Goal: Navigation & Orientation: Go to known website

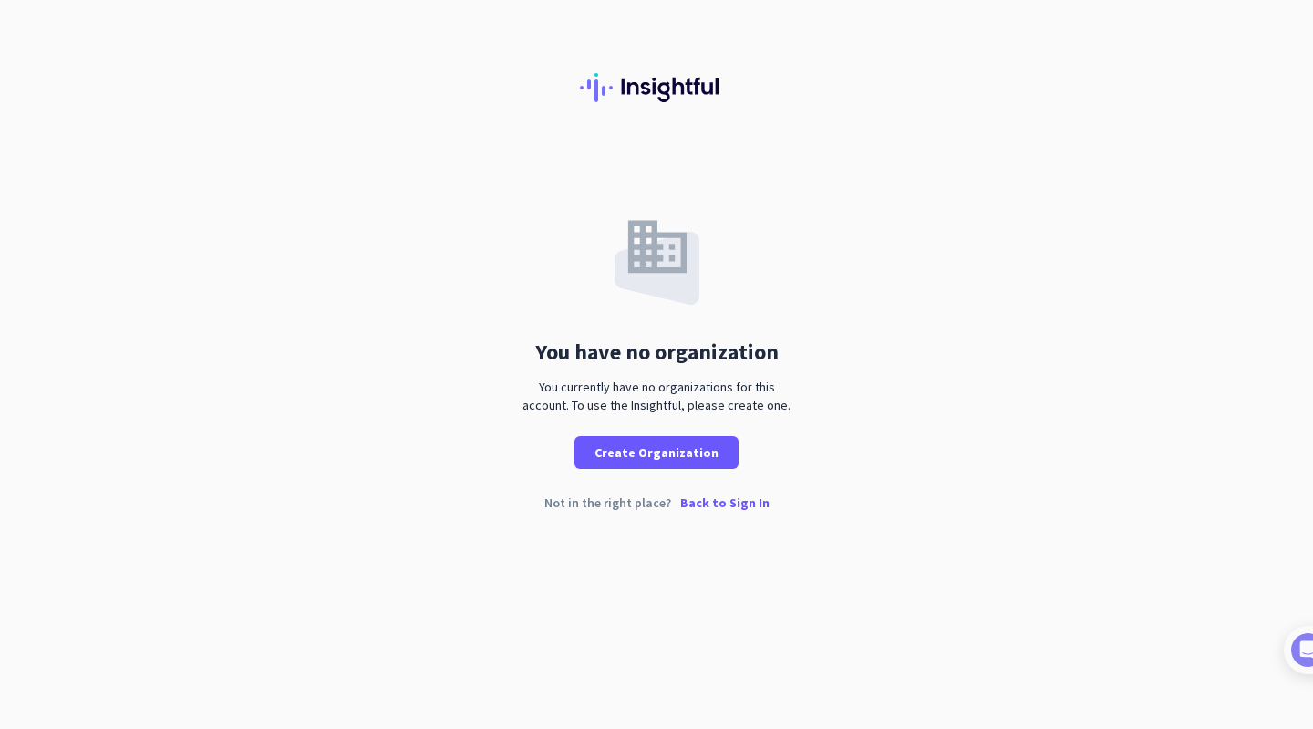
click at [732, 498] on p "Back to Sign In" at bounding box center [724, 502] width 89 height 13
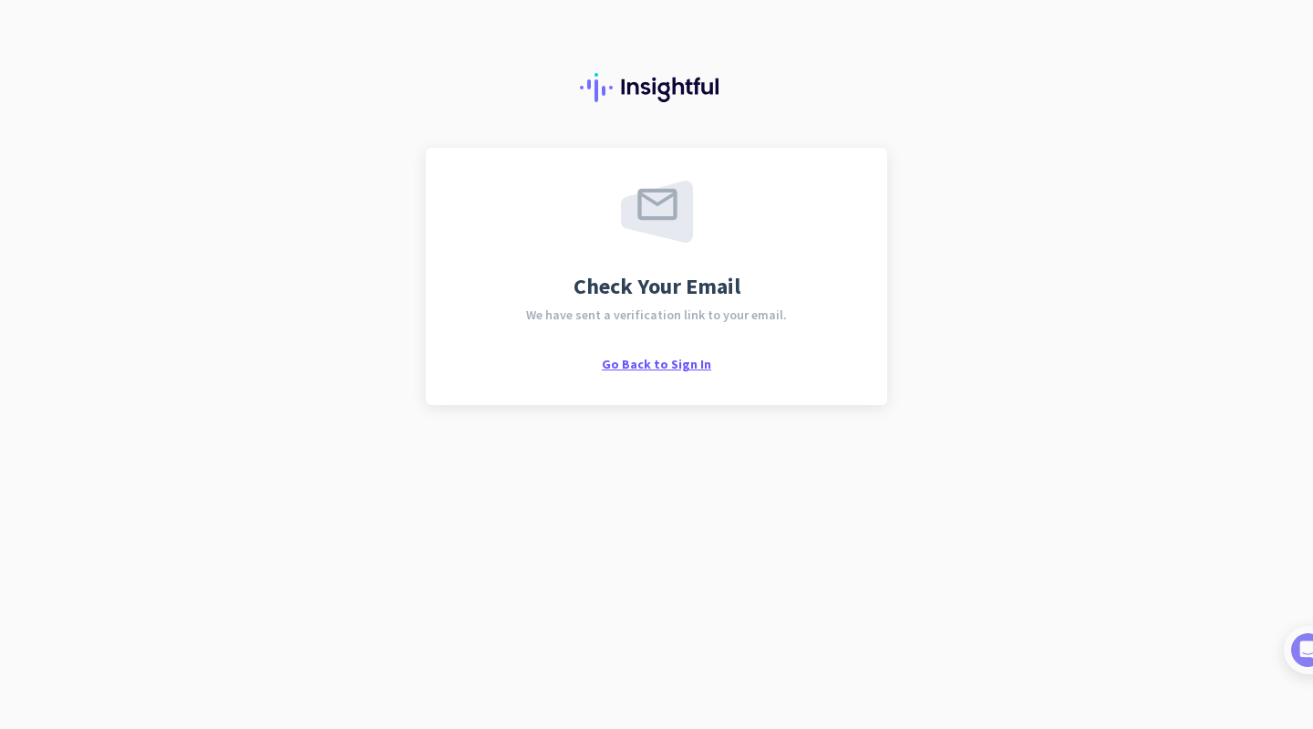
click at [670, 363] on span "Go Back to Sign In" at bounding box center [656, 364] width 109 height 16
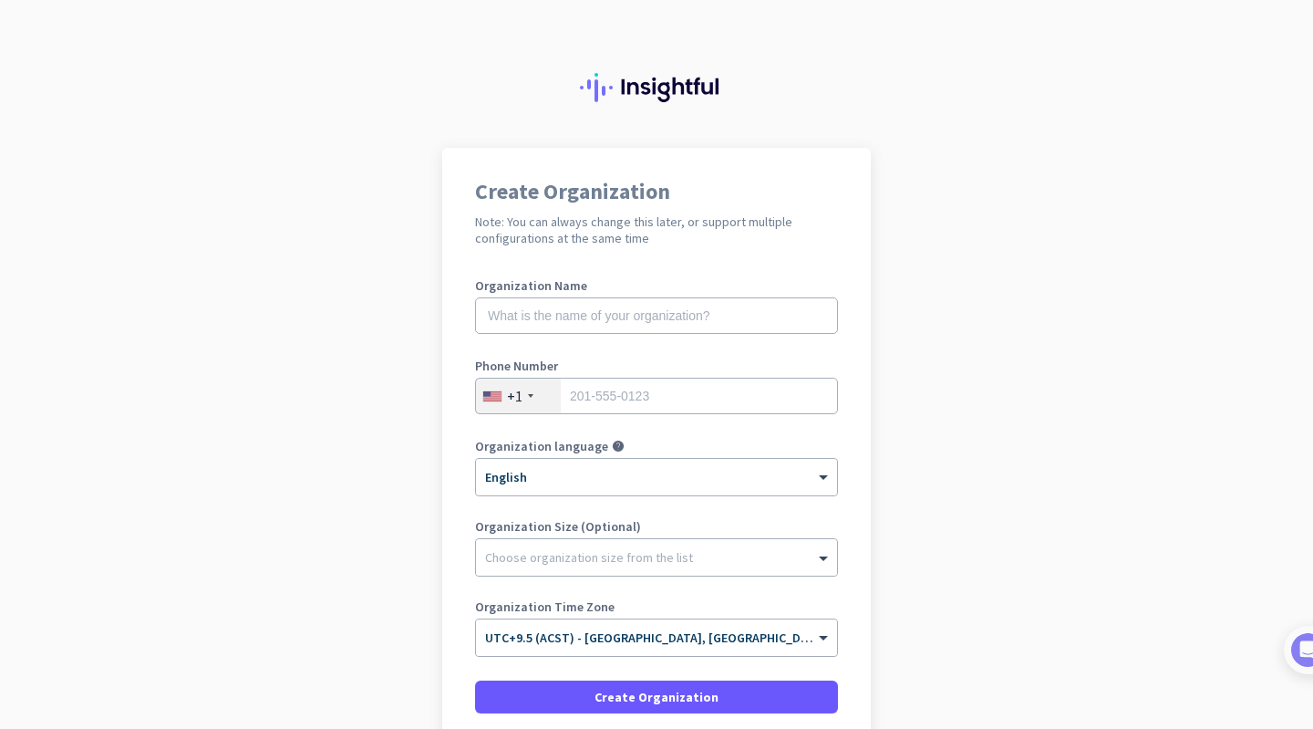
scroll to position [153, 0]
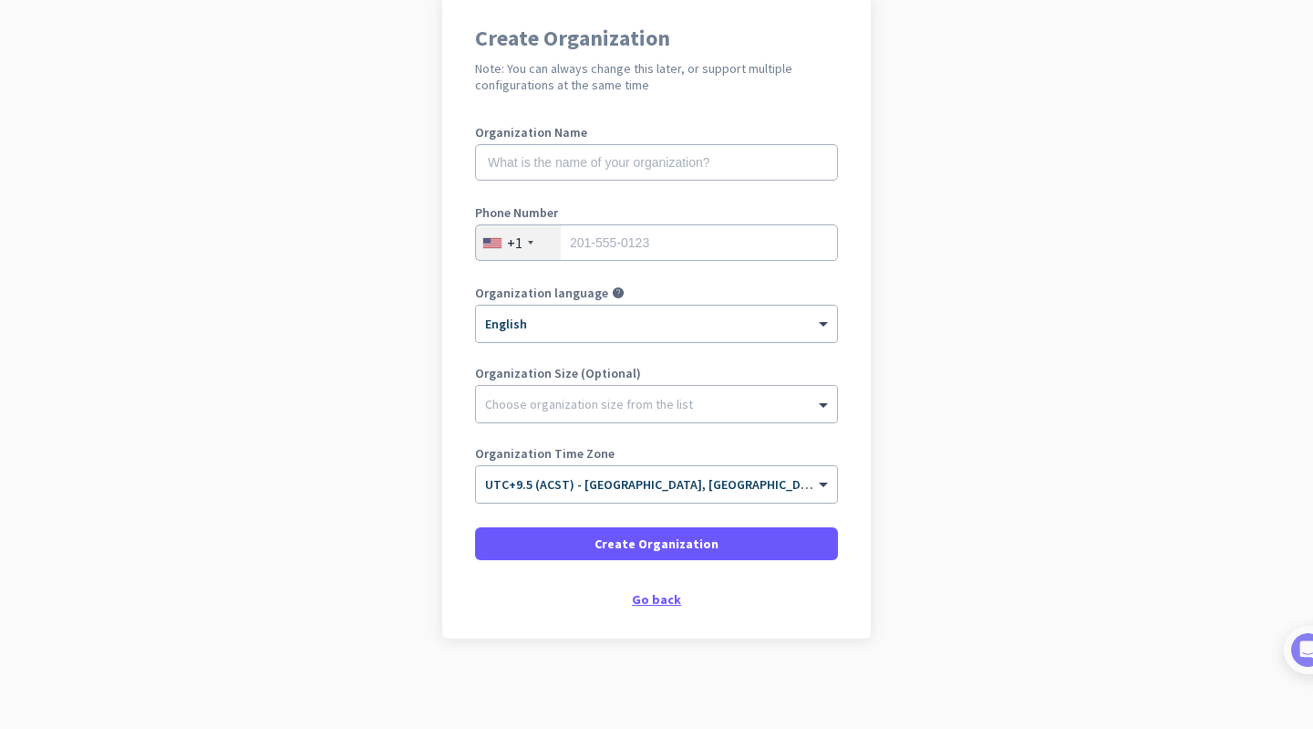
click at [646, 595] on div "Go back" at bounding box center [656, 599] width 363 height 13
